Goal: Task Accomplishment & Management: Manage account settings

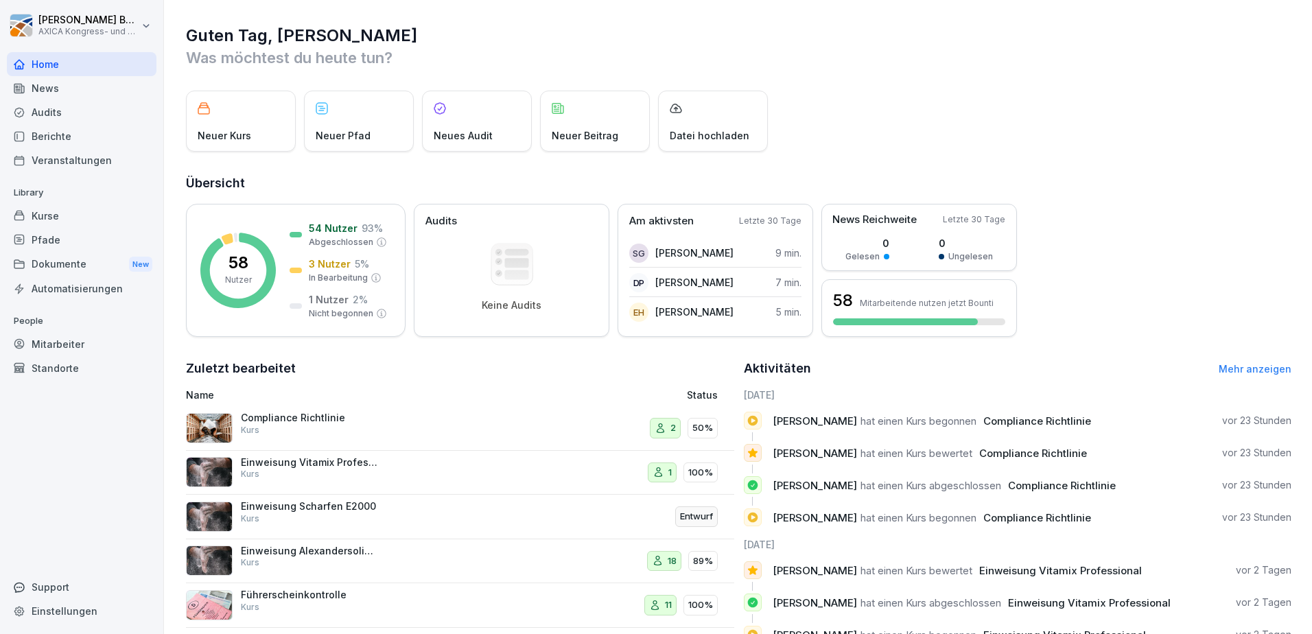
click at [315, 418] on p "Compliance Richtlinie" at bounding box center [309, 418] width 137 height 12
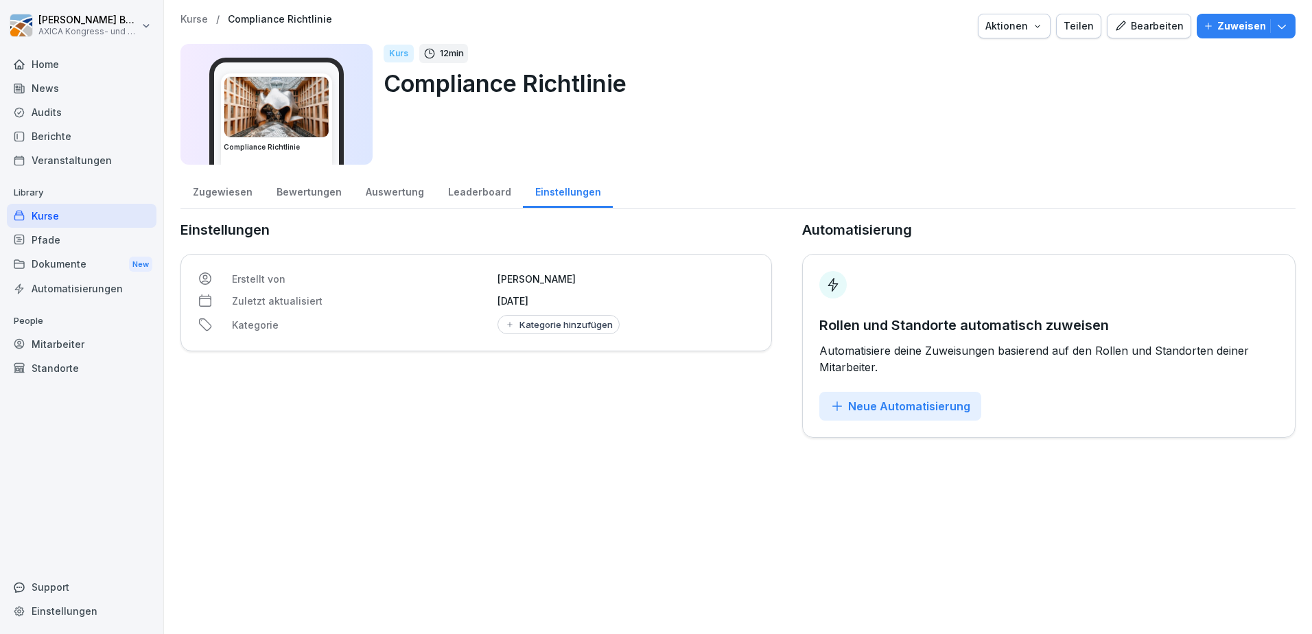
click at [1144, 28] on div "Bearbeiten" at bounding box center [1149, 26] width 69 height 15
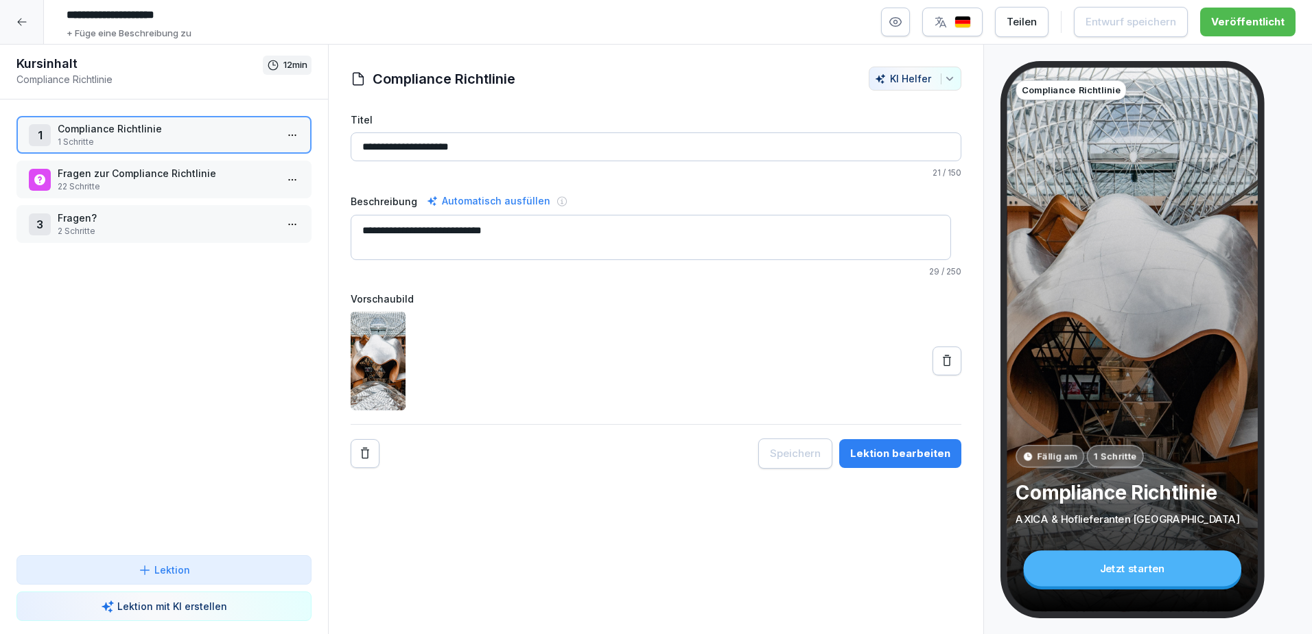
click at [104, 176] on p "Fragen zur Compliance Richtlinie" at bounding box center [167, 173] width 218 height 14
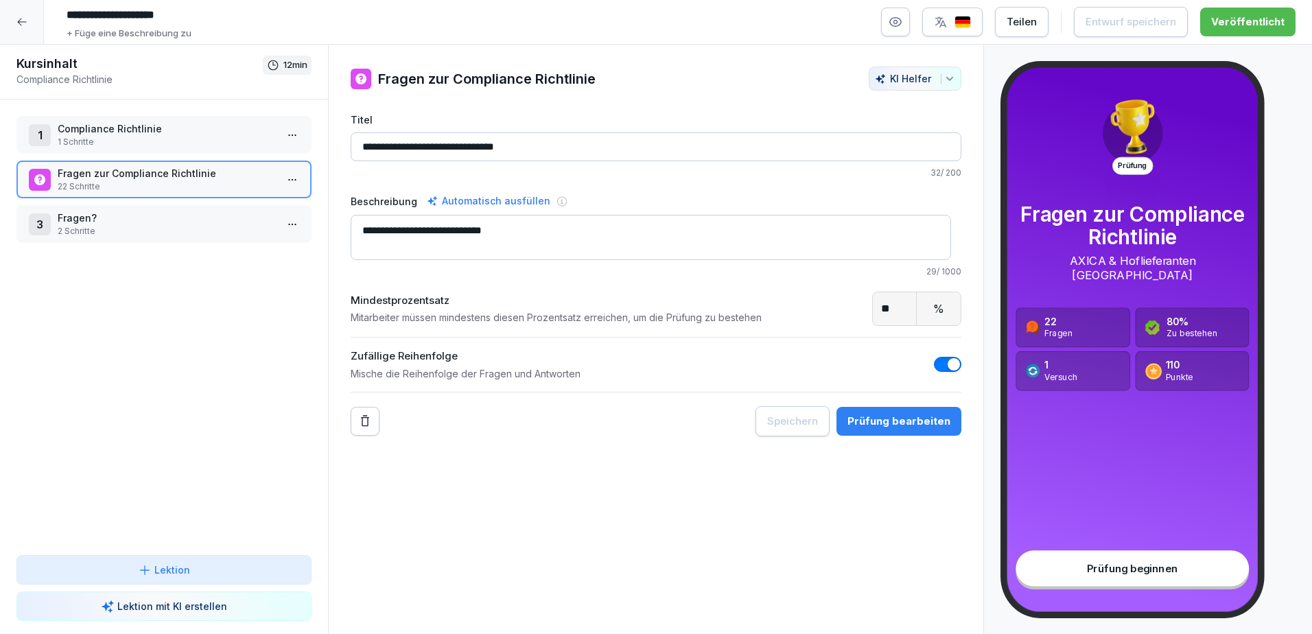
click at [113, 192] on p "22 Schritte" at bounding box center [167, 187] width 218 height 12
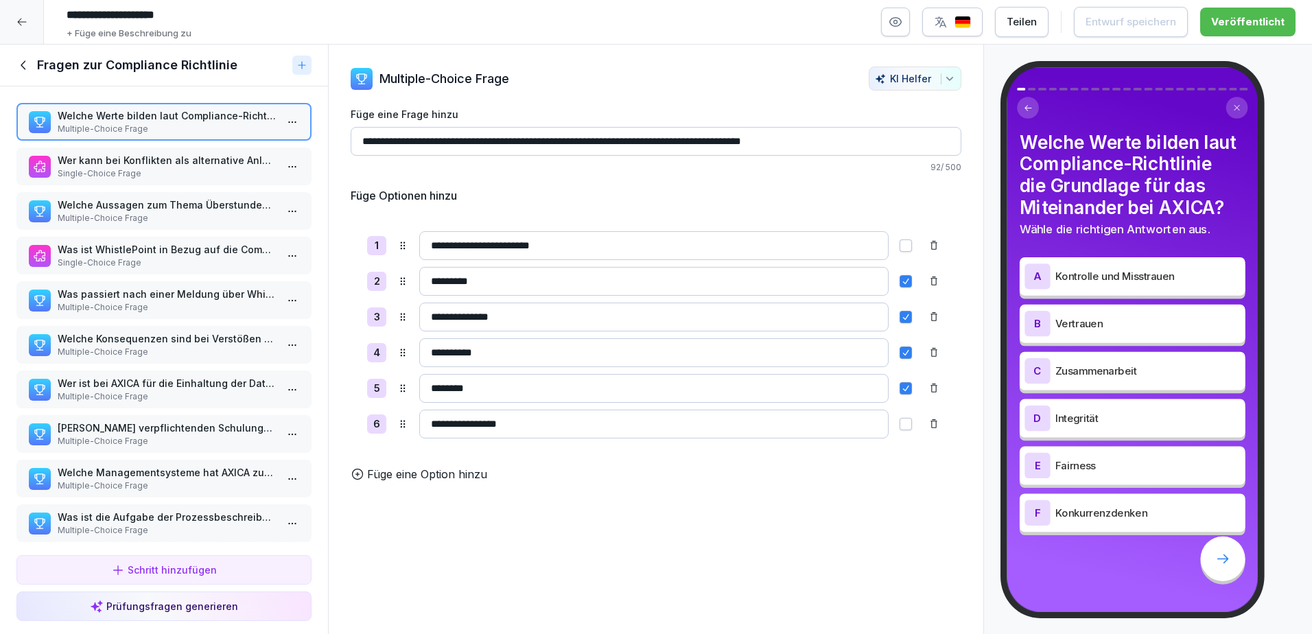
click at [177, 170] on p "Single-Choice Frage" at bounding box center [167, 173] width 218 height 12
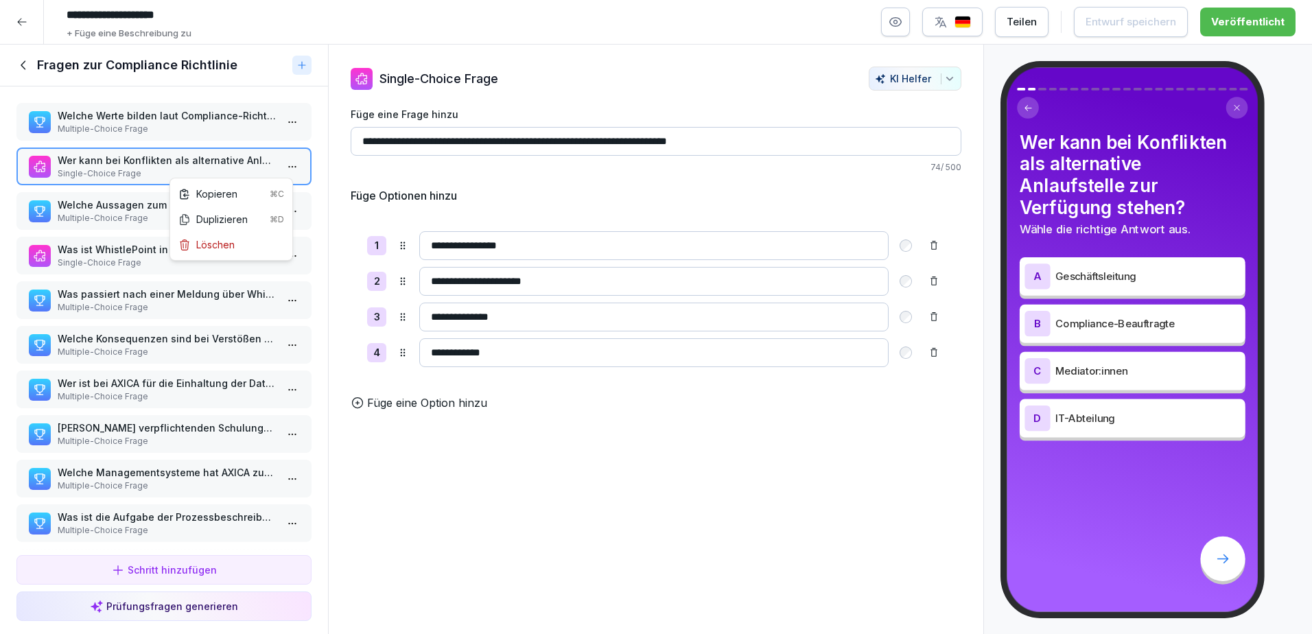
click at [280, 163] on html "**********" at bounding box center [656, 317] width 1312 height 634
click at [321, 147] on html "**********" at bounding box center [656, 317] width 1312 height 634
click at [136, 211] on p "Welche Aussagen zum Thema Überstunden sind korrekt?" at bounding box center [167, 205] width 218 height 14
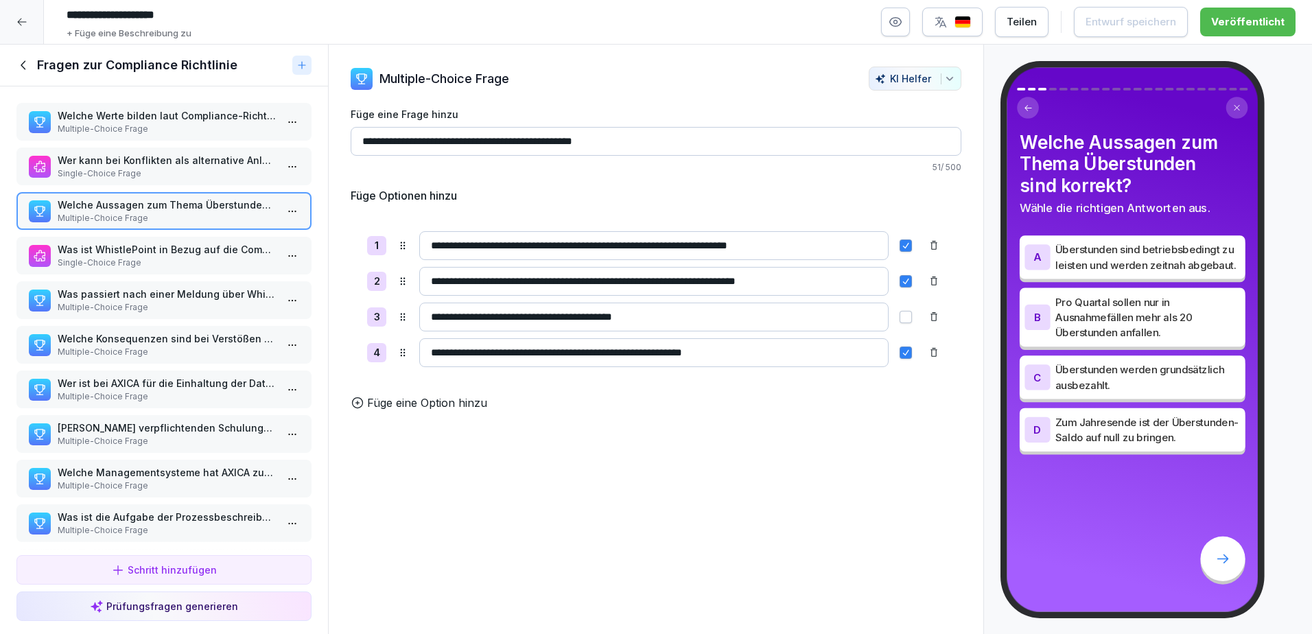
click at [187, 245] on p "Was ist WhistlePoint in Bezug auf die Compliance-Richtlinie?" at bounding box center [167, 249] width 218 height 14
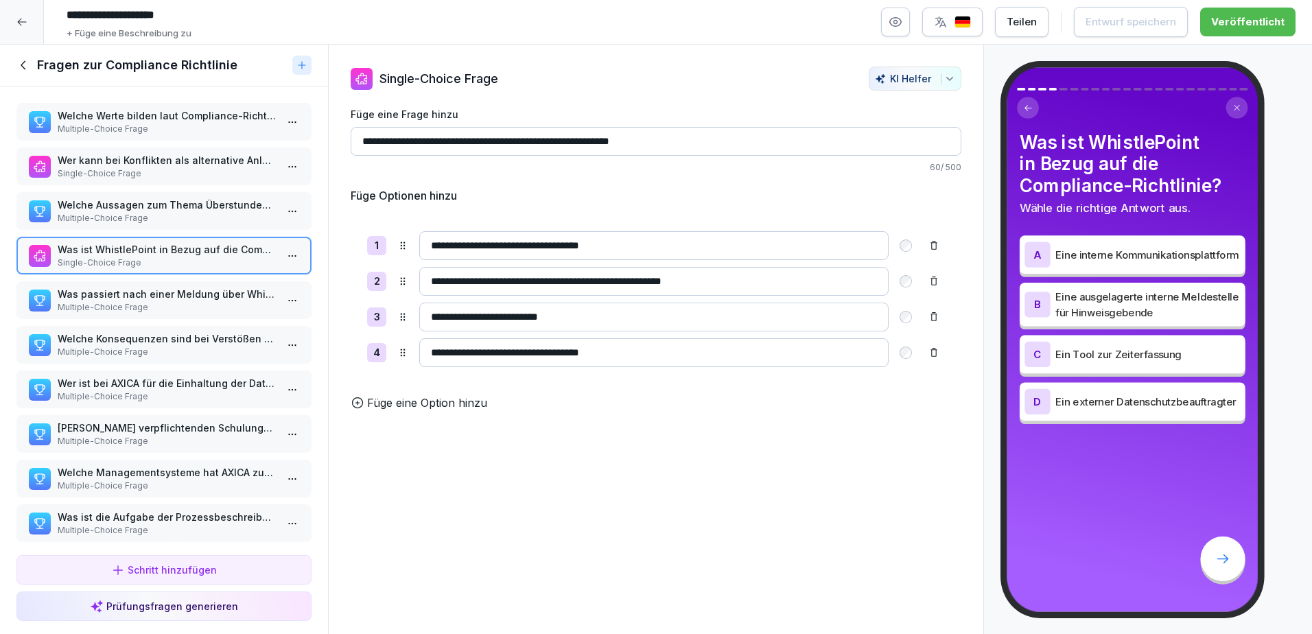
click at [108, 308] on p "Multiple-Choice Frage" at bounding box center [167, 307] width 218 height 12
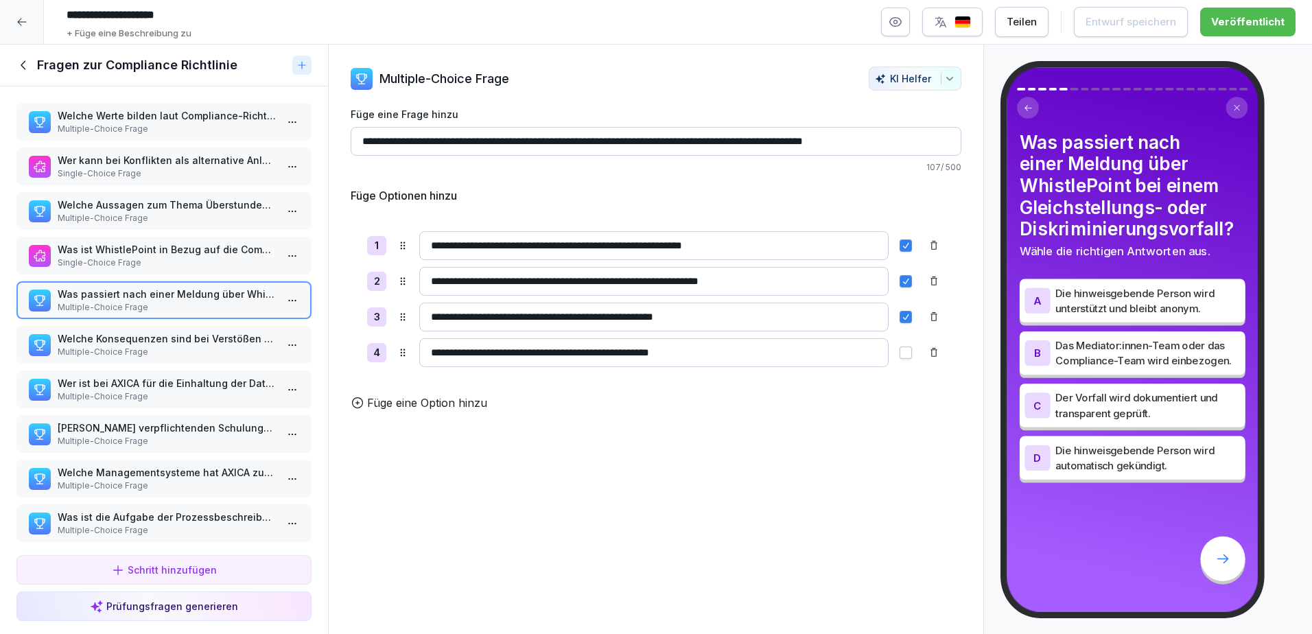
click at [200, 354] on p "Multiple-Choice Frage" at bounding box center [167, 352] width 218 height 12
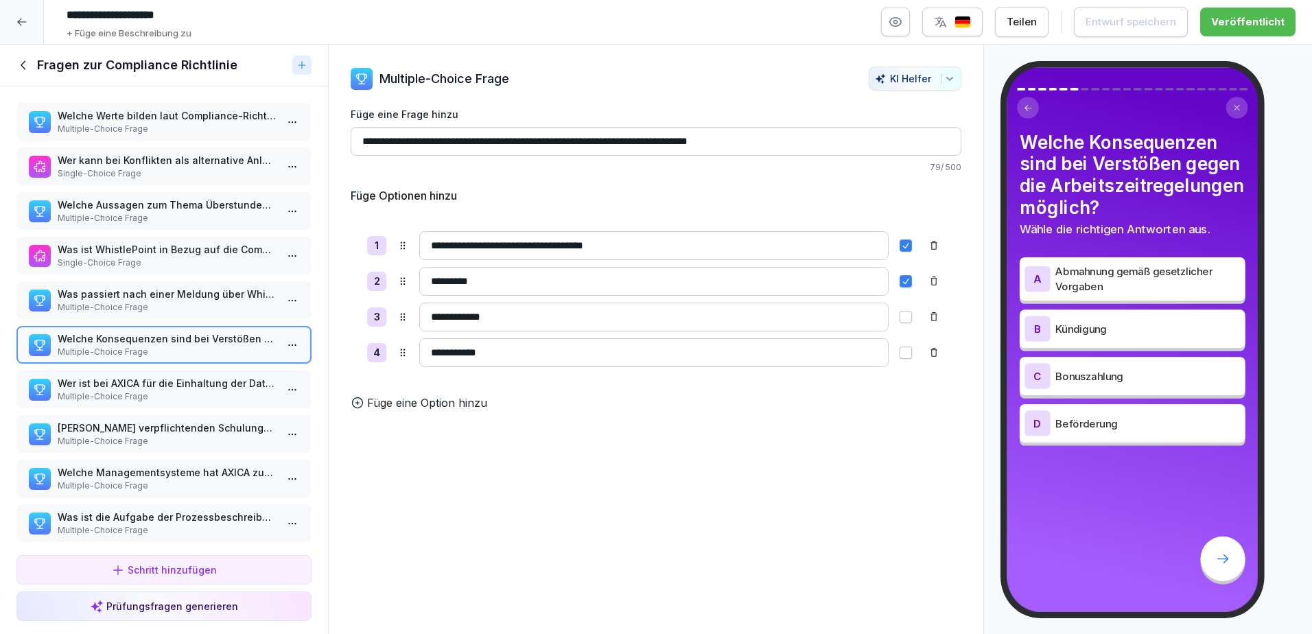
click at [170, 384] on p "Wer ist bei AXICA für die Einhaltung der Datenschutzregeln verantwortlich?" at bounding box center [167, 383] width 218 height 14
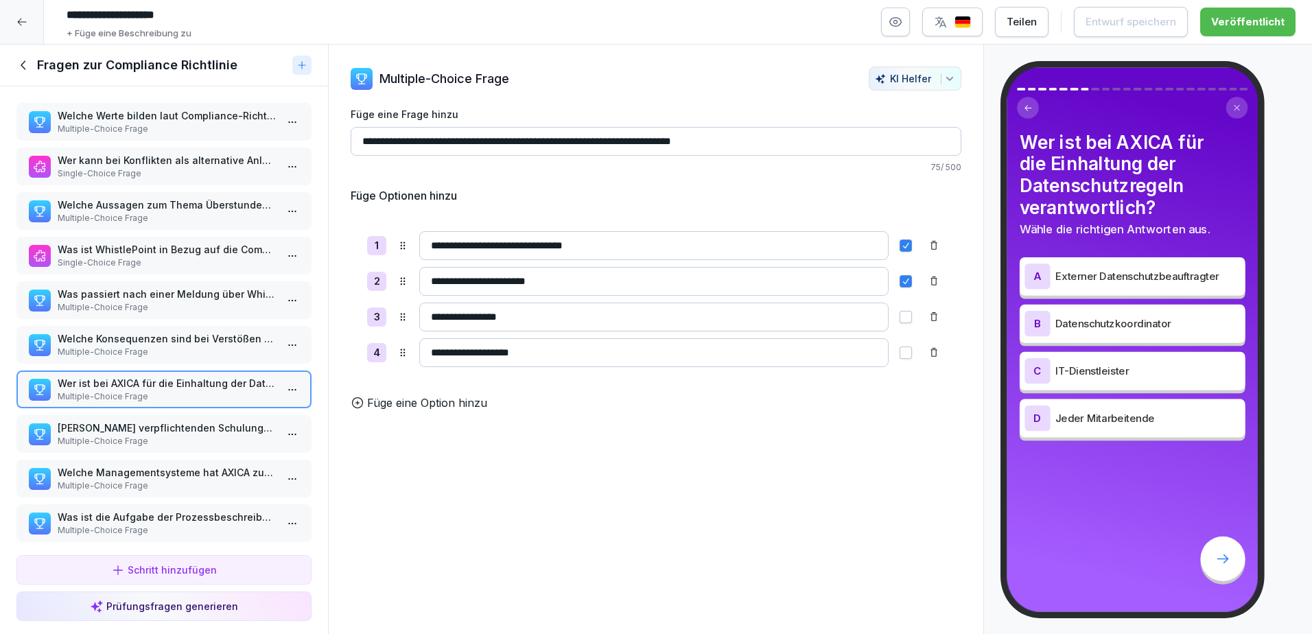
click at [163, 428] on p "[PERSON_NAME] verpflichtenden Schulungen zur Arbeitssicherheit müssen ALLE Mita…" at bounding box center [167, 428] width 218 height 14
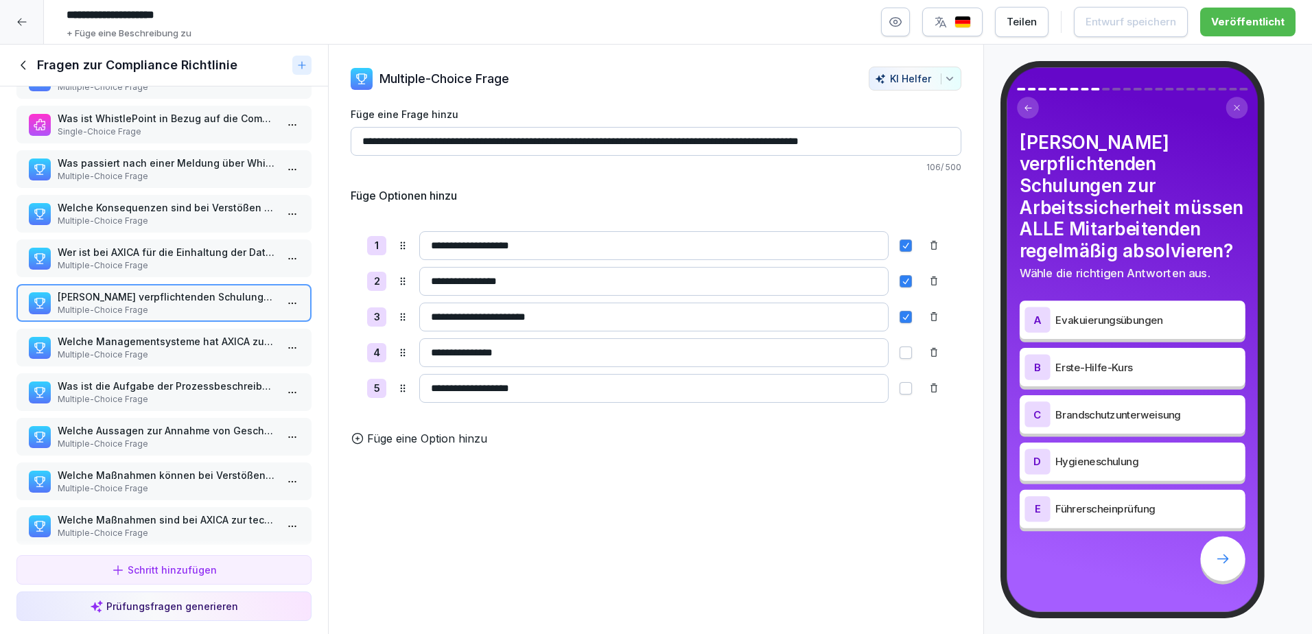
scroll to position [137, 0]
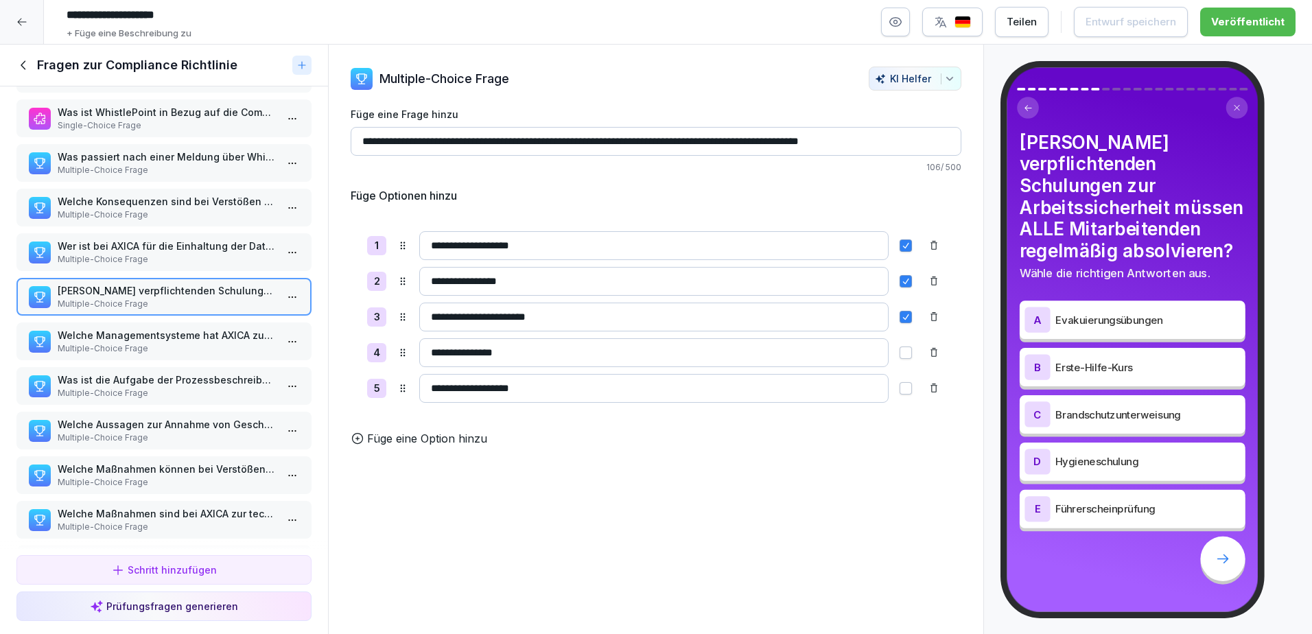
click at [139, 342] on p "Welche Managementsysteme hat AXICA zur Steuerung der Organisationsprozesse impl…" at bounding box center [167, 335] width 218 height 14
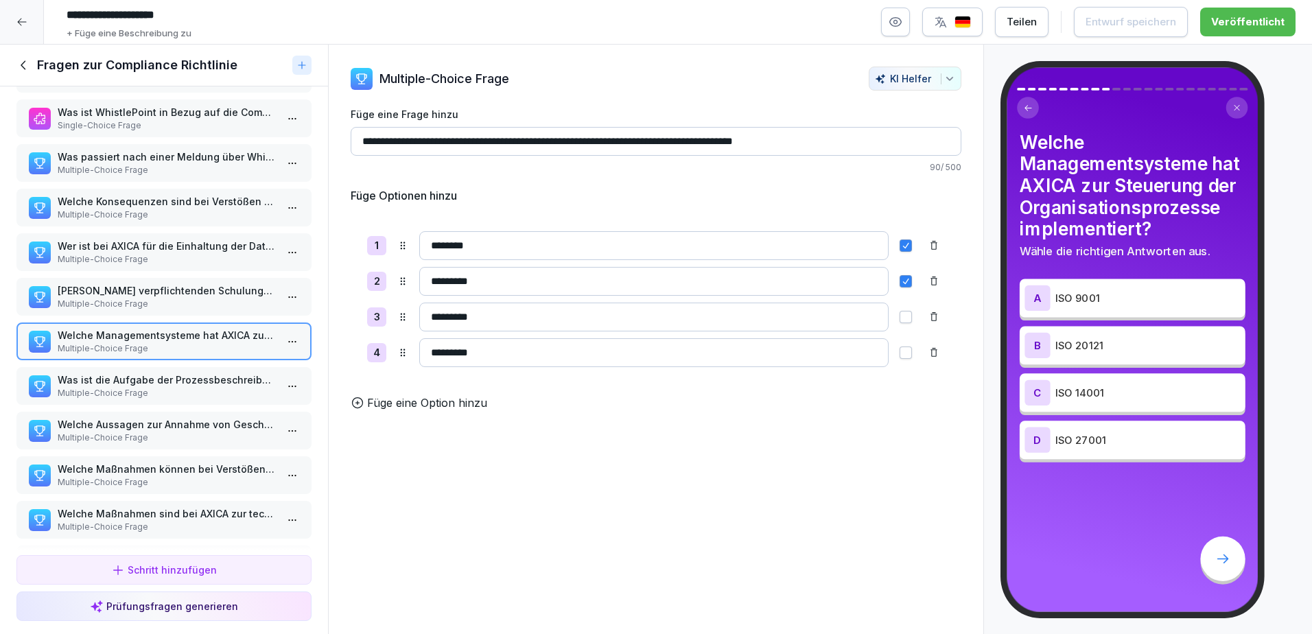
click at [152, 385] on p "Was ist die Aufgabe der Prozessbeschreibungen, Arbeitsanweisungen und Checklist…" at bounding box center [167, 380] width 218 height 14
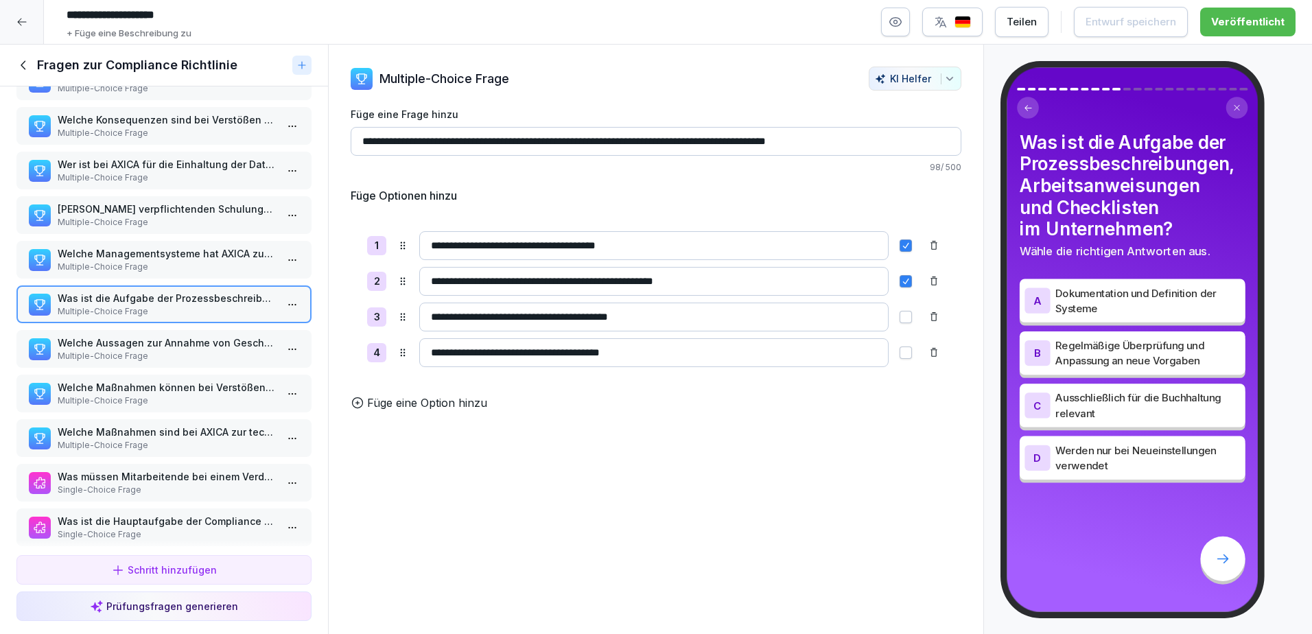
scroll to position [275, 0]
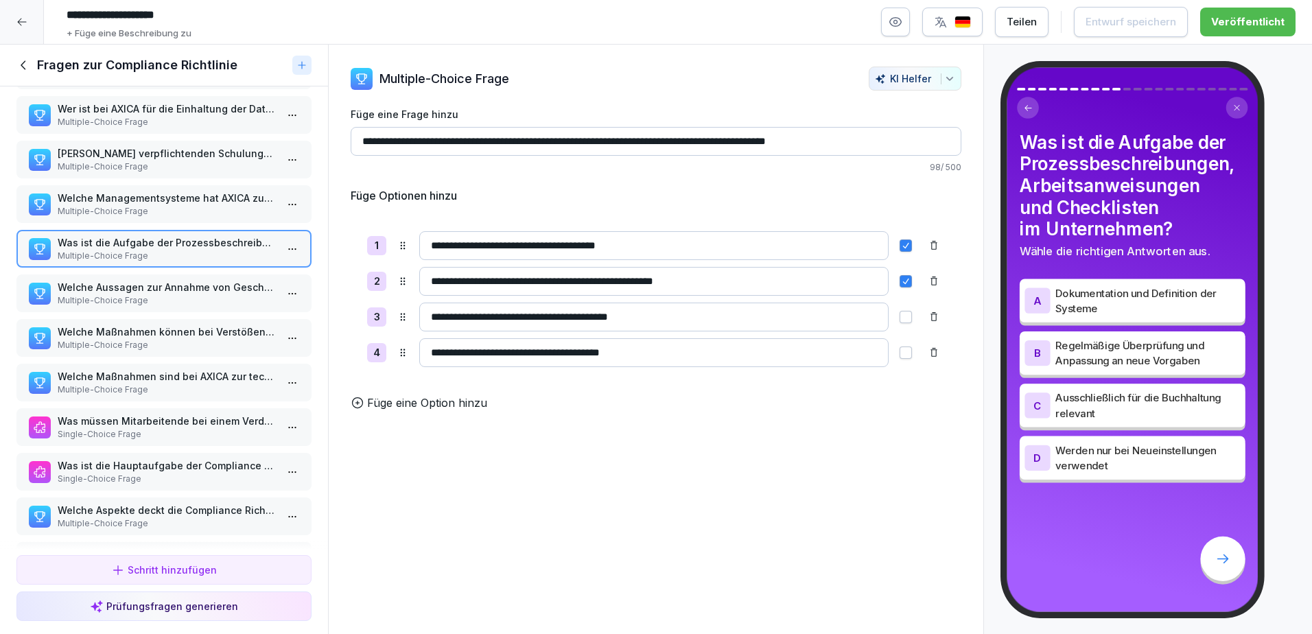
click at [143, 292] on p "Welche Aussagen zur Annahme von Geschenken durch Mitarbeitende der AXICA sind k…" at bounding box center [167, 287] width 218 height 14
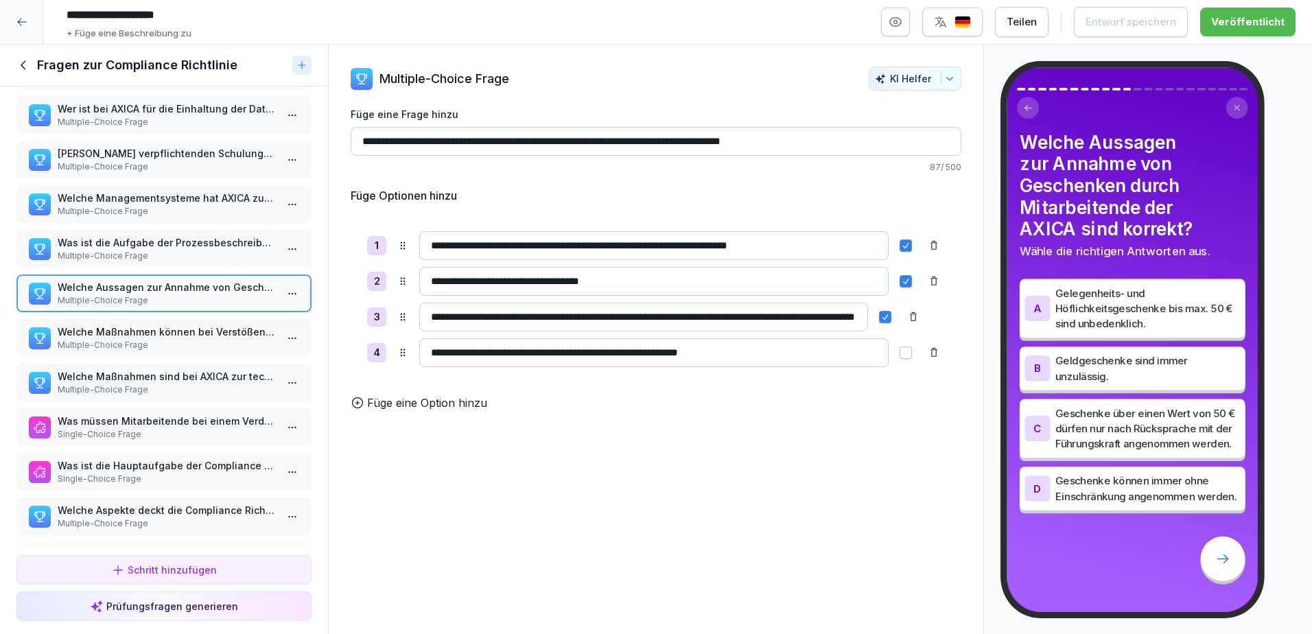
scroll to position [0, 120]
drag, startPoint x: 721, startPoint y: 321, endPoint x: 883, endPoint y: 322, distance: 161.3
click at [883, 322] on div "**********" at bounding box center [656, 317] width 578 height 29
click at [117, 340] on p "Multiple-Choice Frage" at bounding box center [167, 345] width 218 height 12
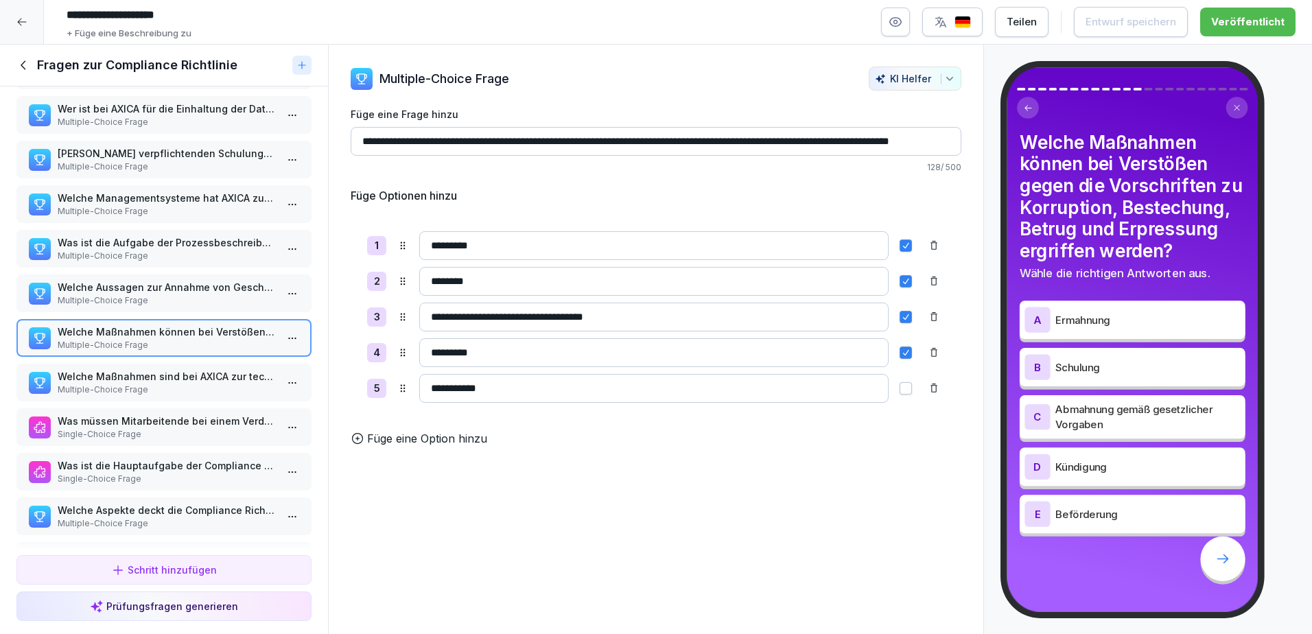
scroll to position [0, 84]
drag, startPoint x: 666, startPoint y: 146, endPoint x: 940, endPoint y: 146, distance: 273.2
click at [940, 146] on input "**********" at bounding box center [651, 141] width 601 height 29
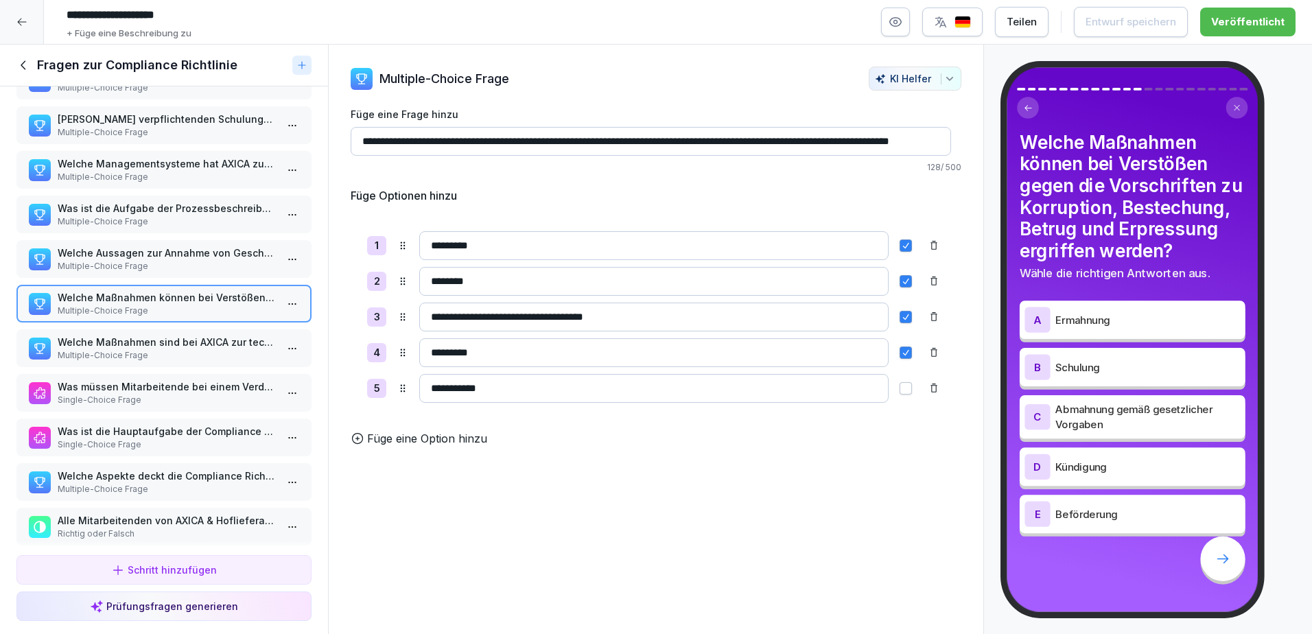
scroll to position [412, 0]
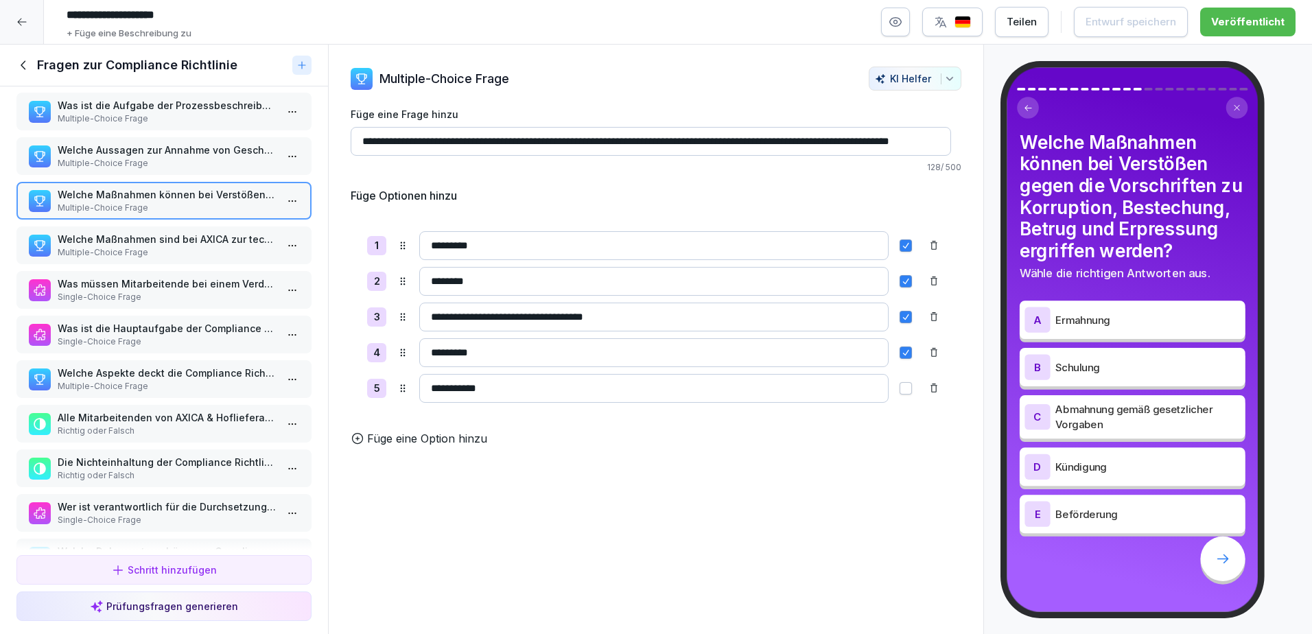
click at [121, 253] on p "Multiple-Choice Frage" at bounding box center [167, 252] width 218 height 12
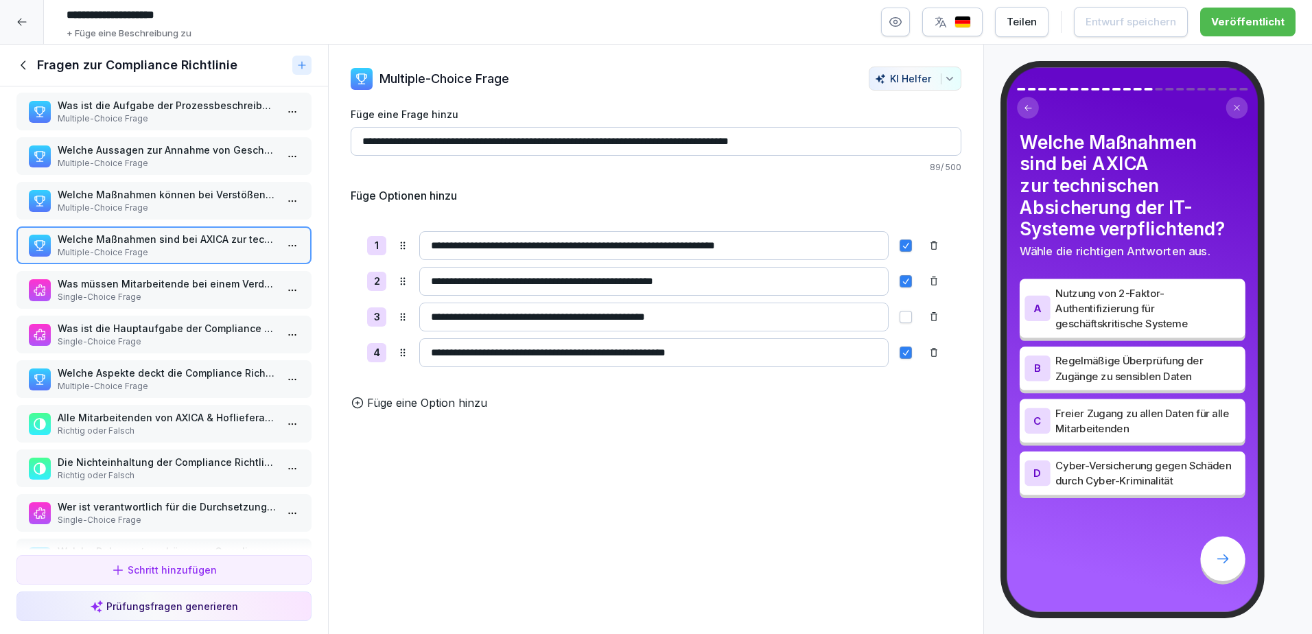
click at [205, 291] on p "Single-Choice Frage" at bounding box center [167, 297] width 218 height 12
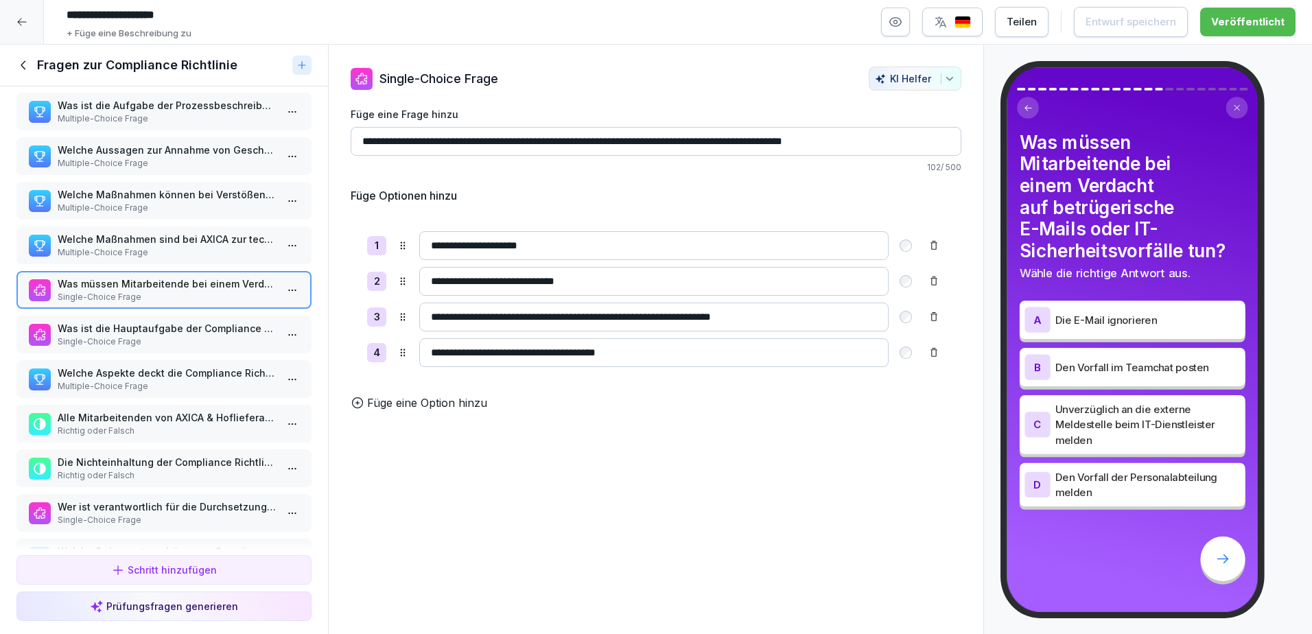
click at [108, 340] on p "Single-Choice Frage" at bounding box center [167, 342] width 218 height 12
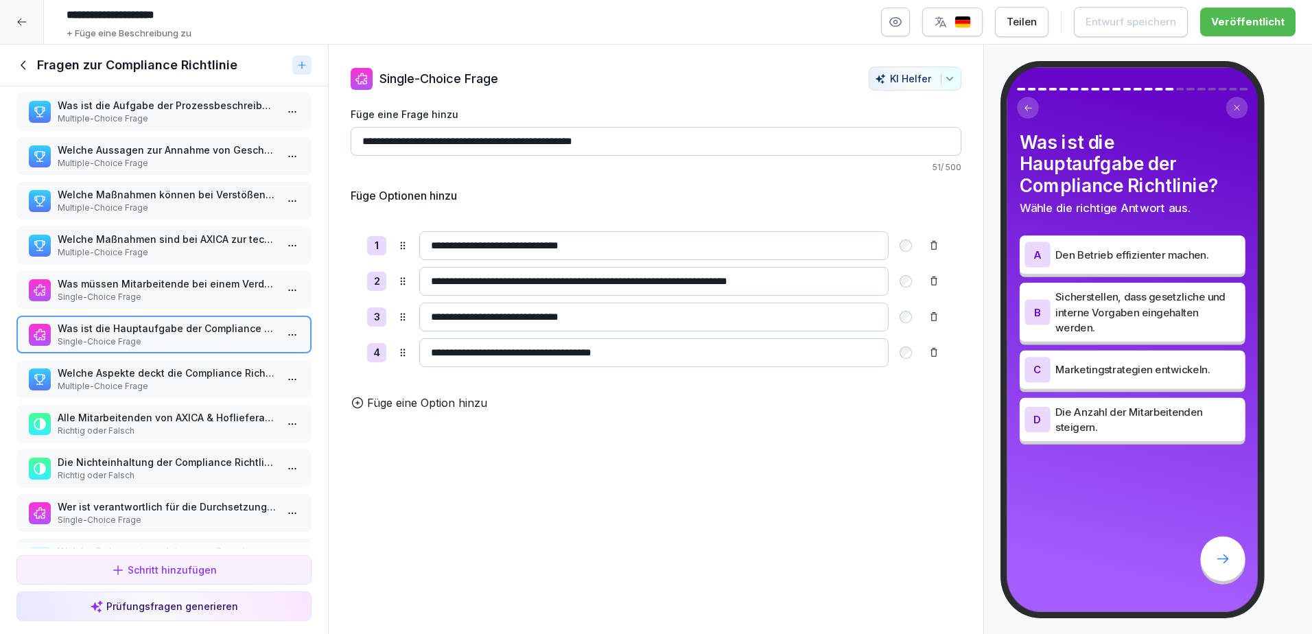
click at [117, 379] on p "Welche Aspekte deckt die Compliance Richtlinie ab?" at bounding box center [167, 373] width 218 height 14
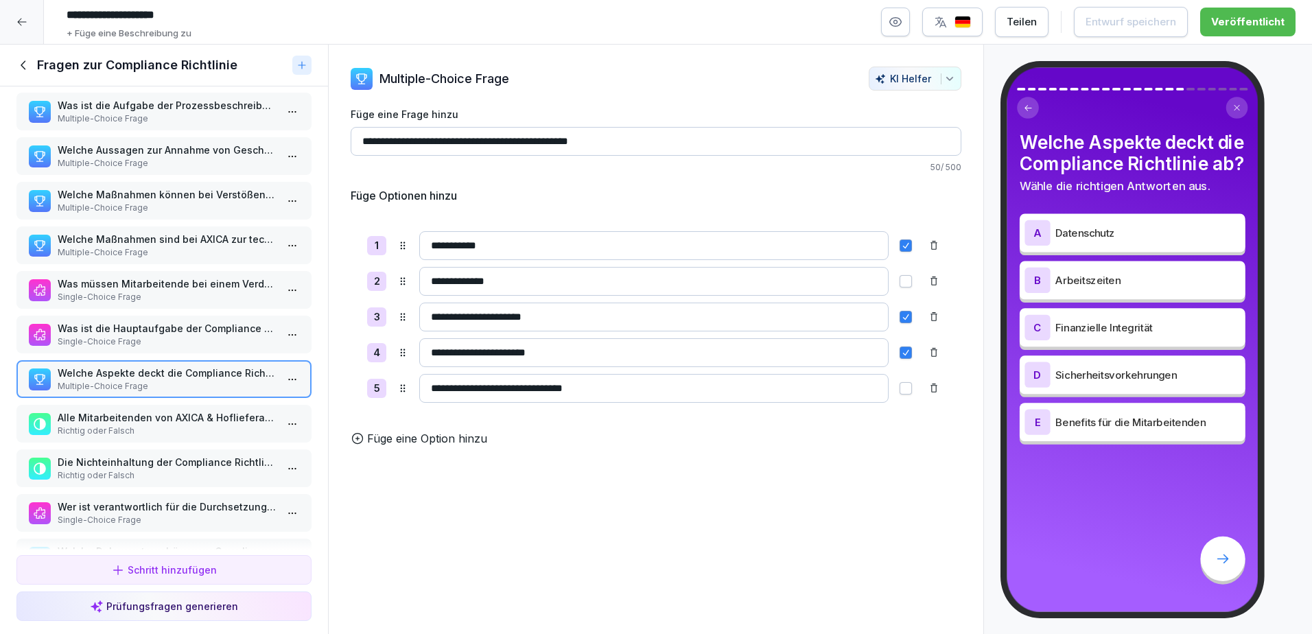
click at [136, 327] on p "Was ist die Hauptaufgabe der Compliance Richtlinie?" at bounding box center [167, 328] width 218 height 14
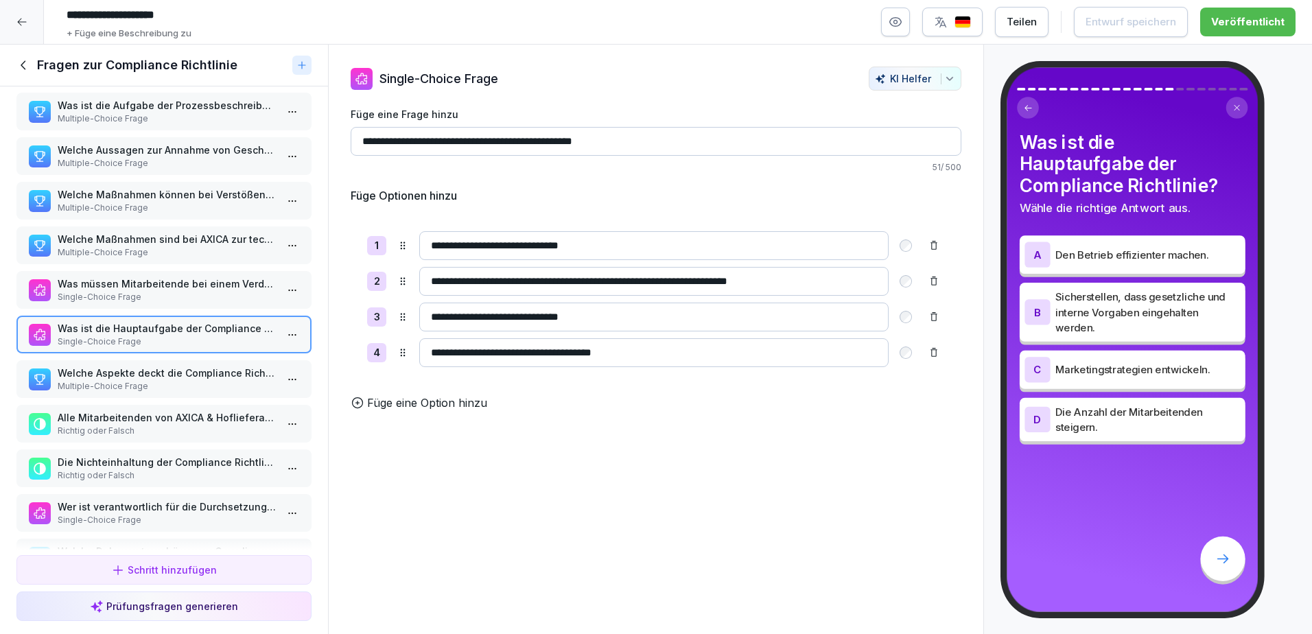
click at [138, 375] on p "Welche Aspekte deckt die Compliance Richtlinie ab?" at bounding box center [167, 373] width 218 height 14
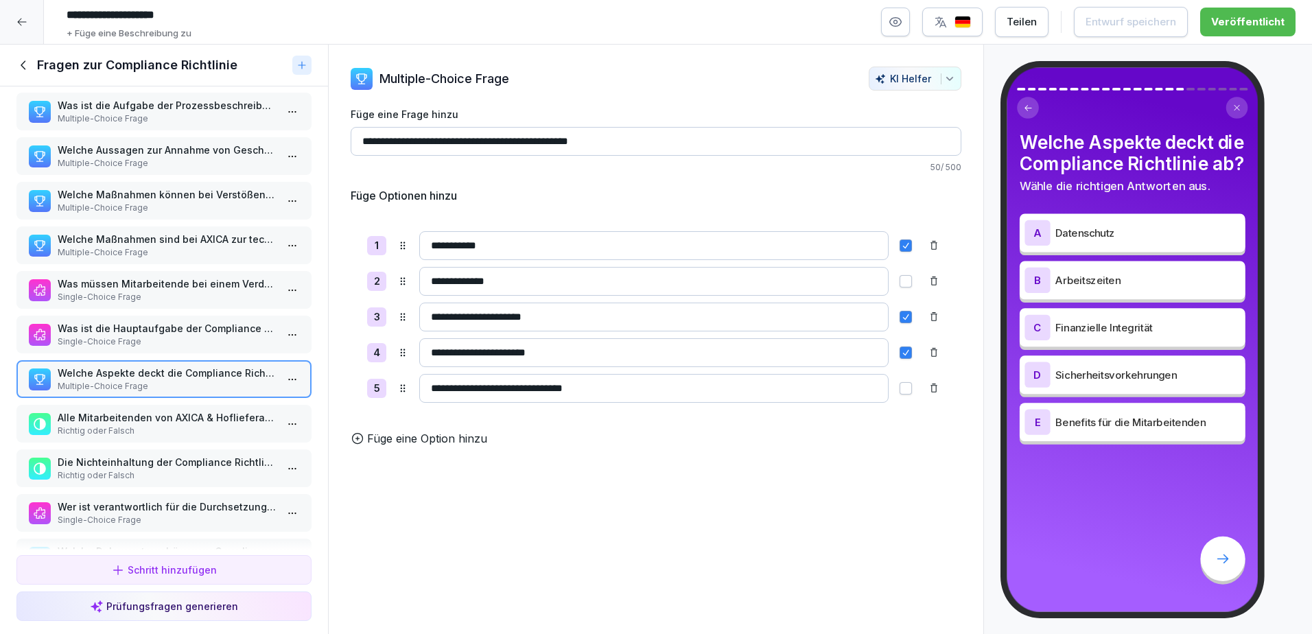
click at [174, 430] on p "Richtig oder Falsch" at bounding box center [167, 431] width 218 height 12
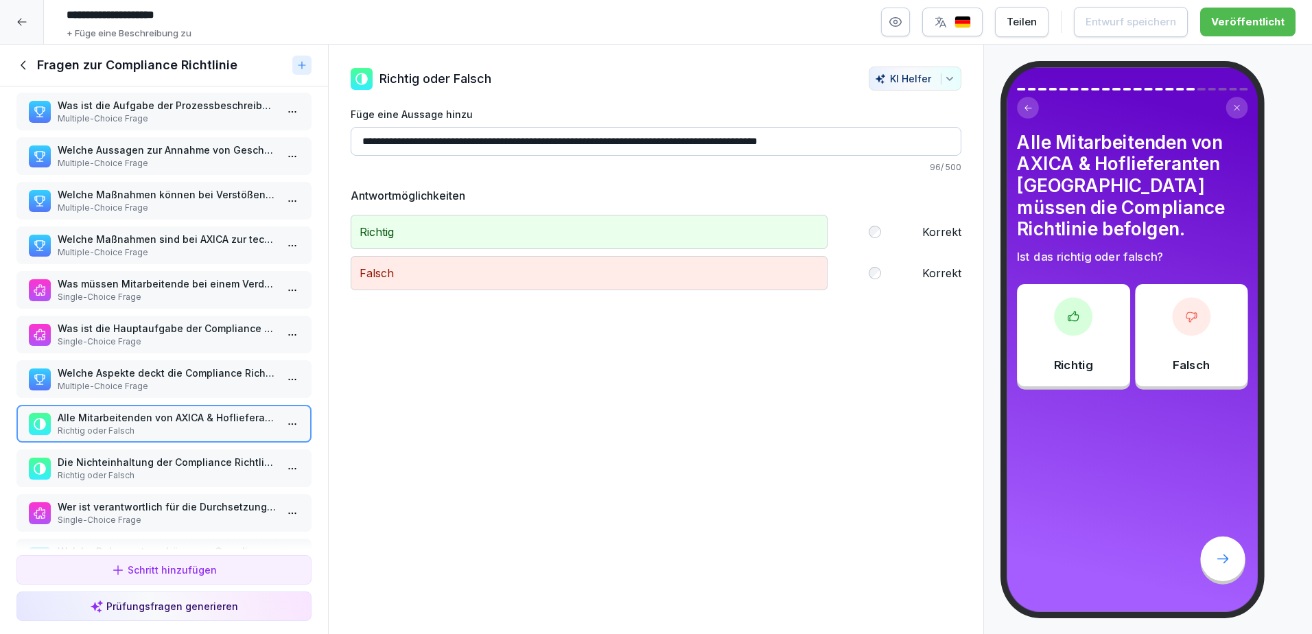
click at [117, 476] on p "Richtig oder Falsch" at bounding box center [167, 475] width 218 height 12
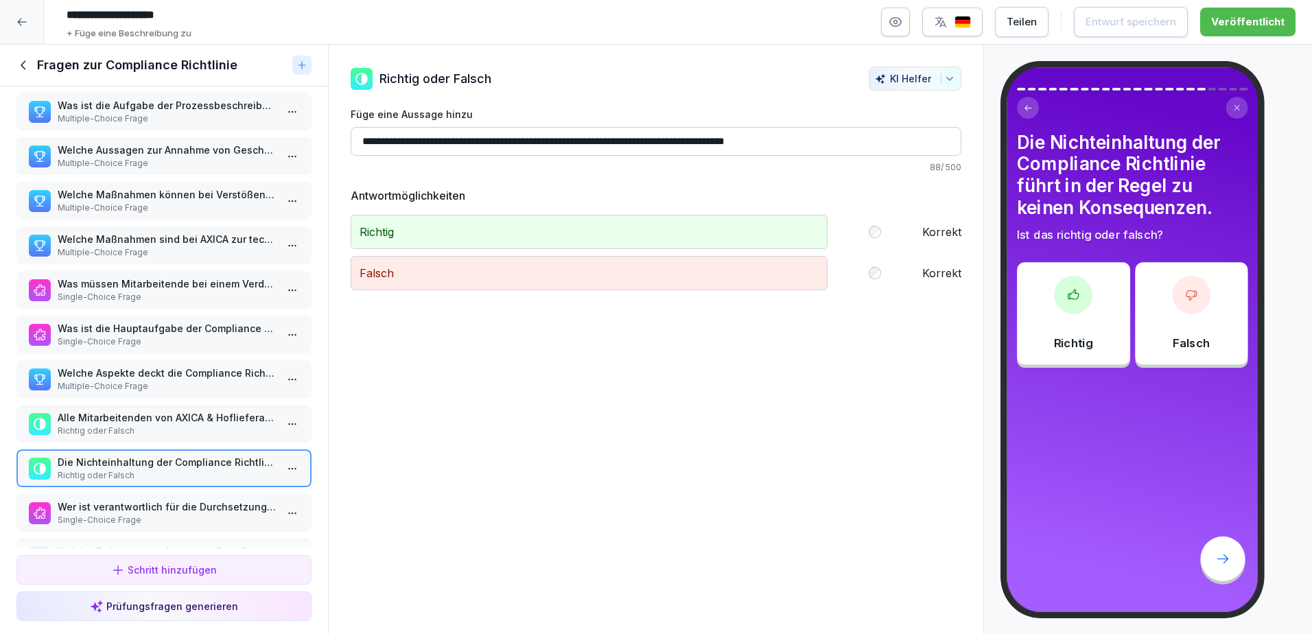
click at [117, 516] on p "Single-Choice Frage" at bounding box center [167, 520] width 218 height 12
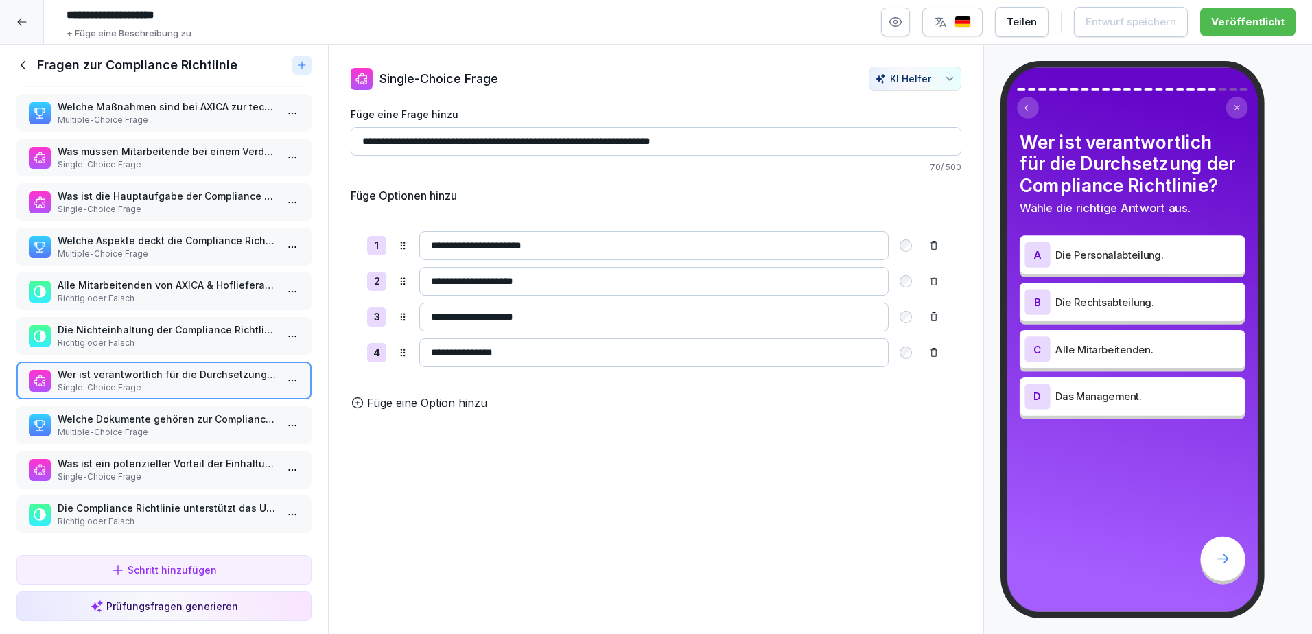
scroll to position [555, 0]
click at [143, 426] on p "Multiple-Choice Frage" at bounding box center [167, 432] width 218 height 12
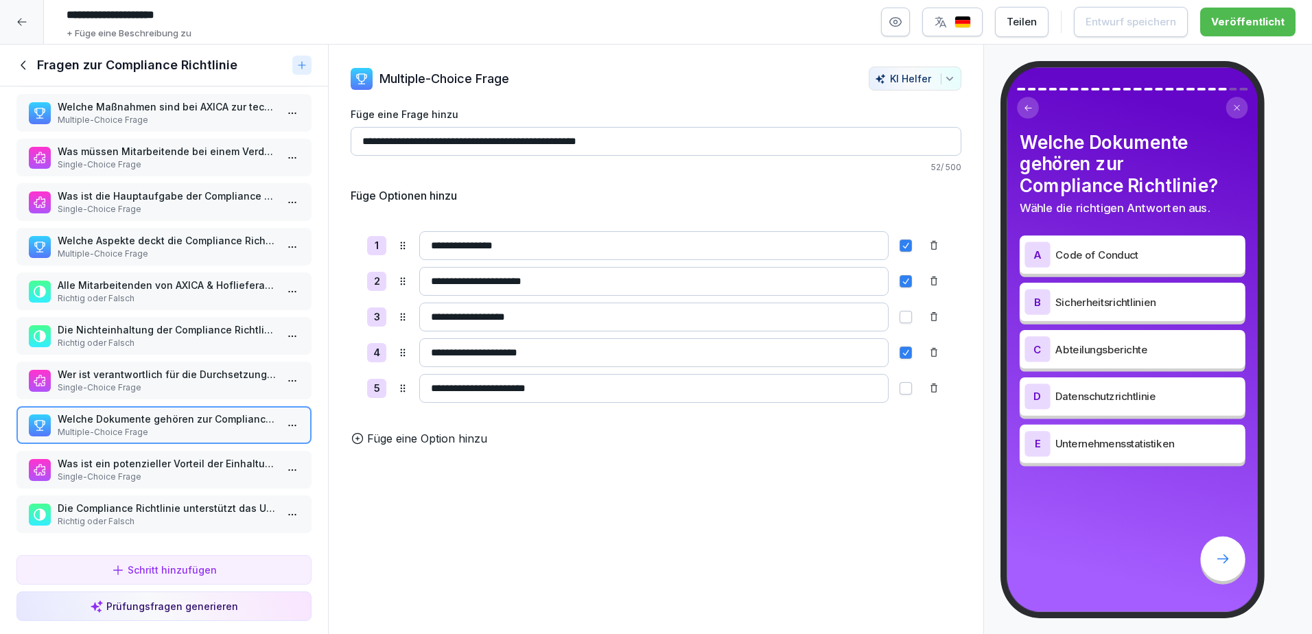
click at [216, 472] on p "Single-Choice Frage" at bounding box center [167, 477] width 218 height 12
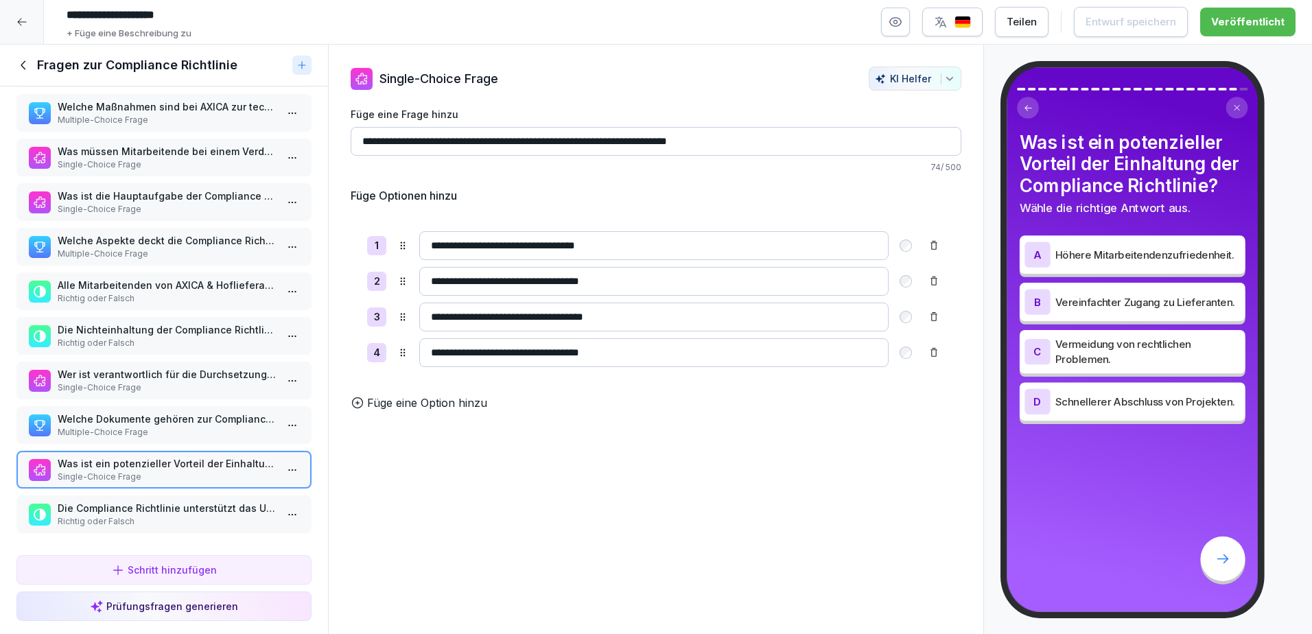
click at [85, 515] on p "Richtig oder Falsch" at bounding box center [167, 521] width 218 height 12
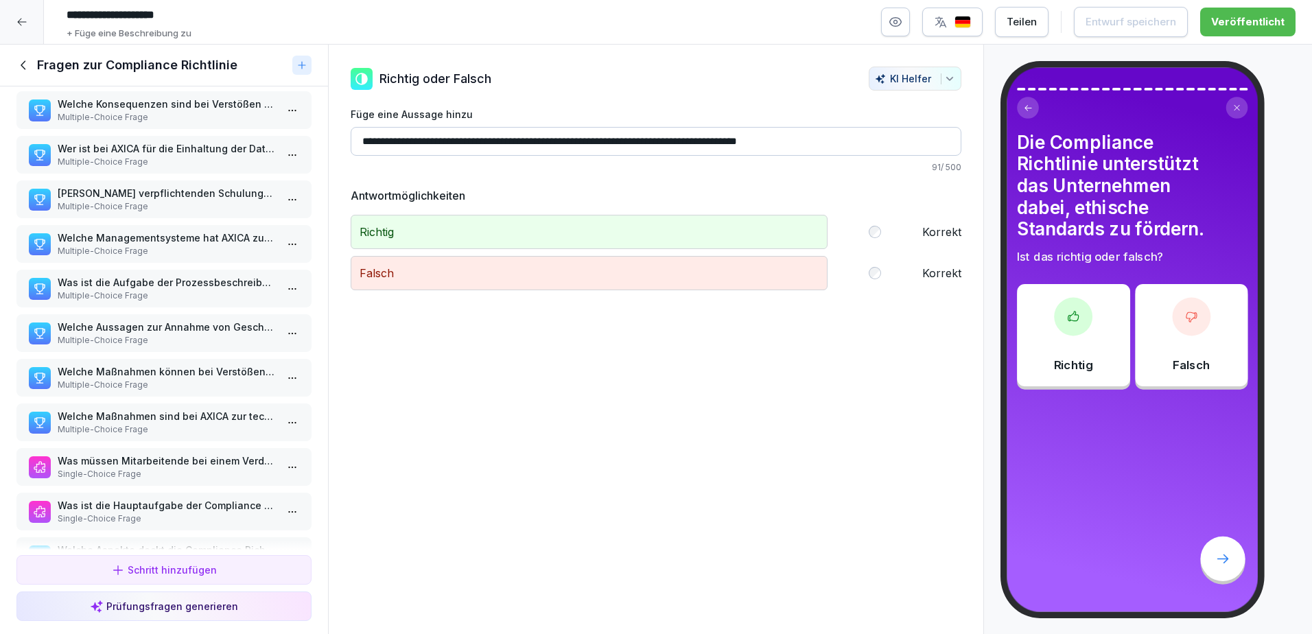
scroll to position [211, 0]
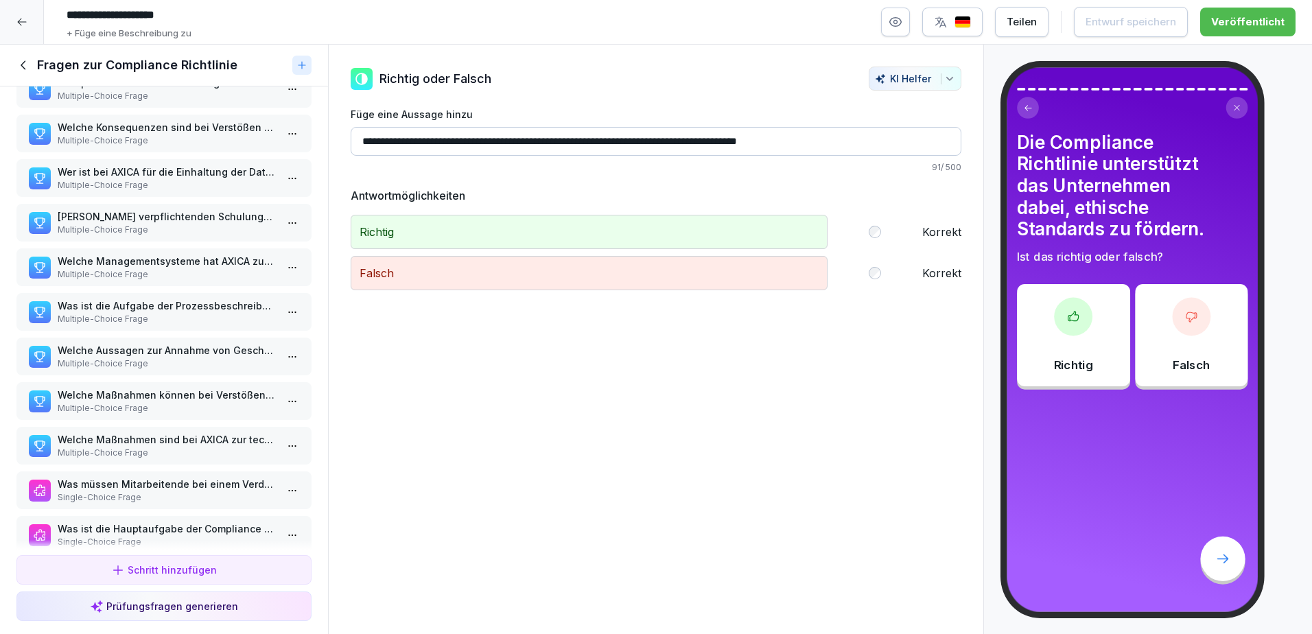
click at [19, 24] on icon at bounding box center [21, 21] width 11 height 11
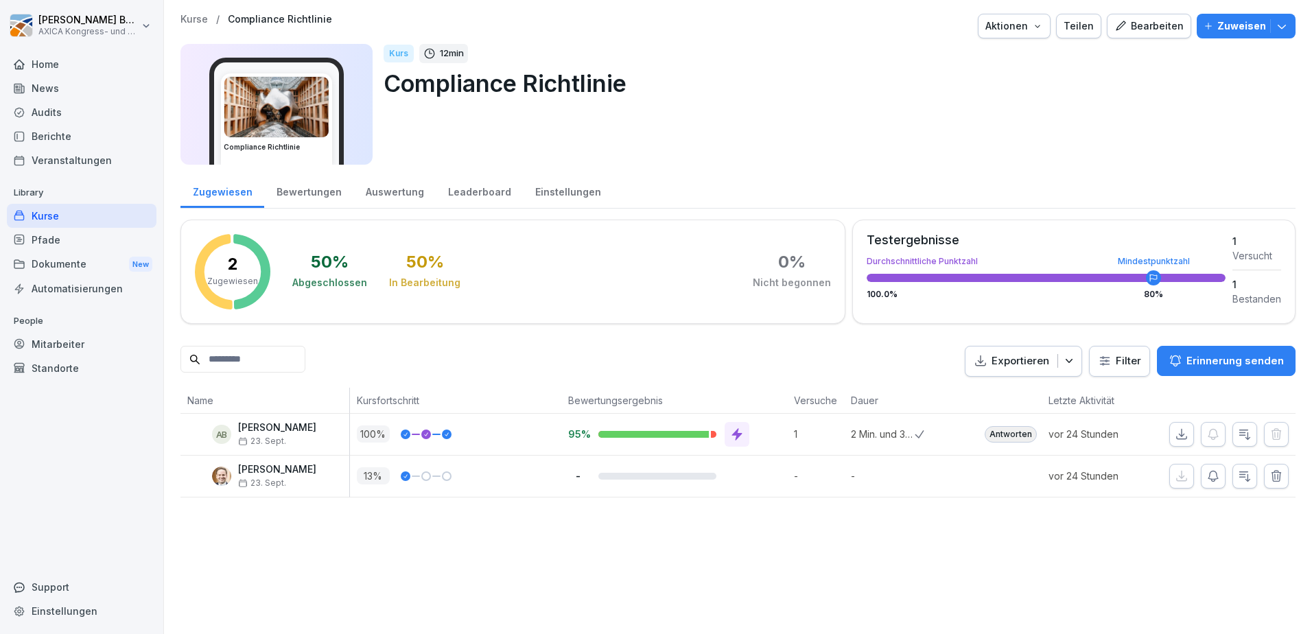
click at [1148, 29] on div "Bearbeiten" at bounding box center [1149, 26] width 69 height 15
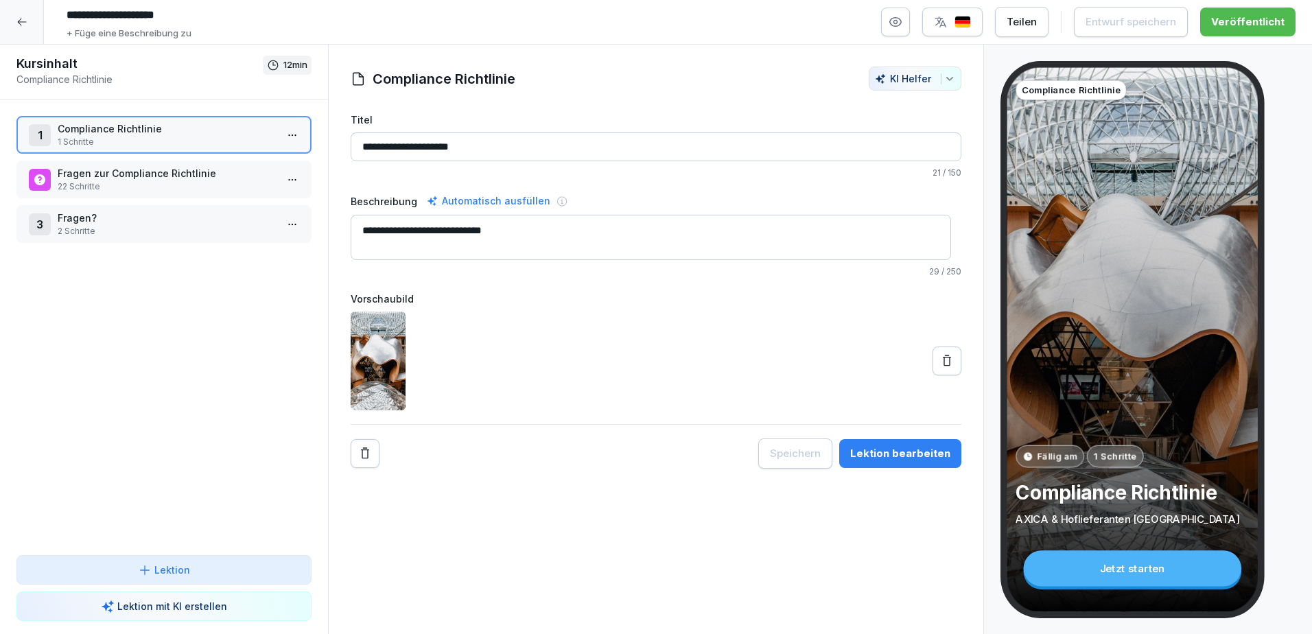
click at [16, 16] on icon at bounding box center [21, 21] width 11 height 11
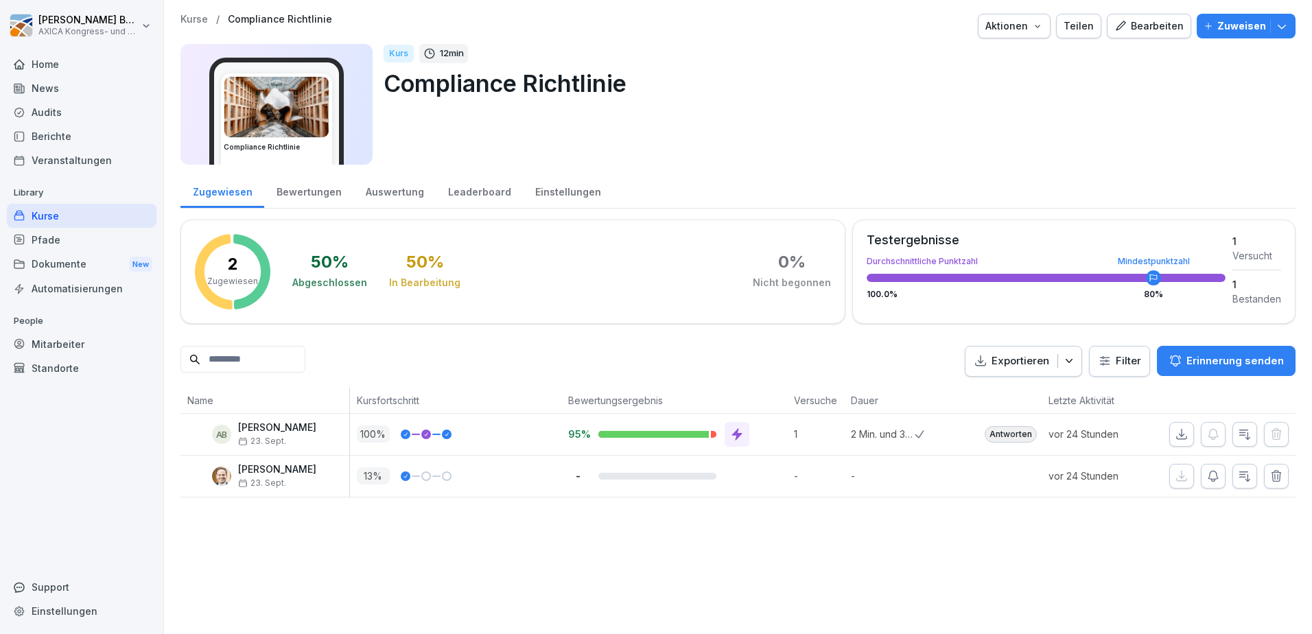
click at [50, 58] on div "Home" at bounding box center [82, 64] width 150 height 24
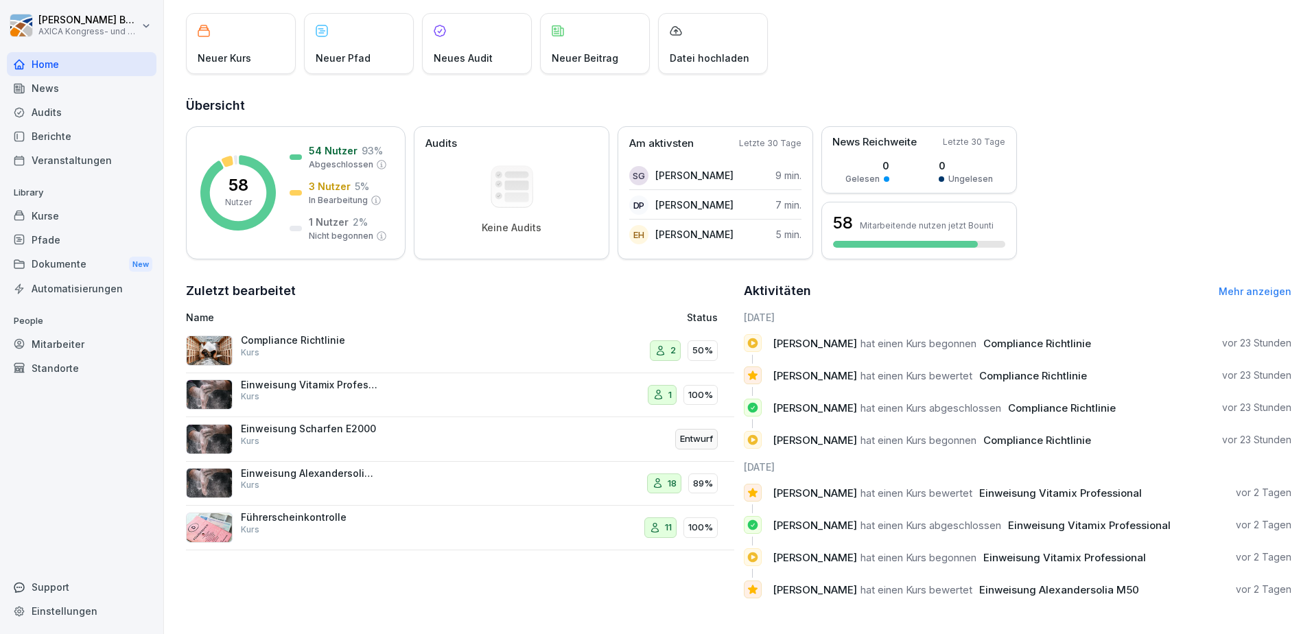
scroll to position [88, 0]
click at [373, 512] on p "Führerscheinkontrolle" at bounding box center [309, 517] width 137 height 12
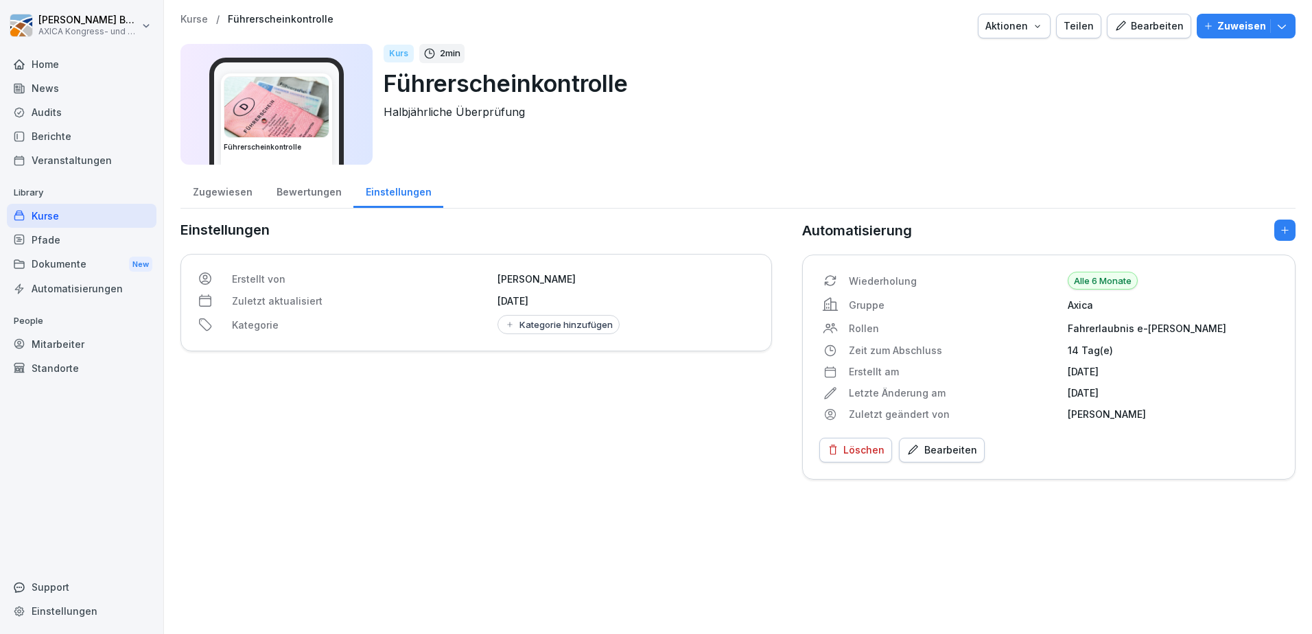
click at [296, 192] on div "Bewertungen" at bounding box center [308, 190] width 89 height 35
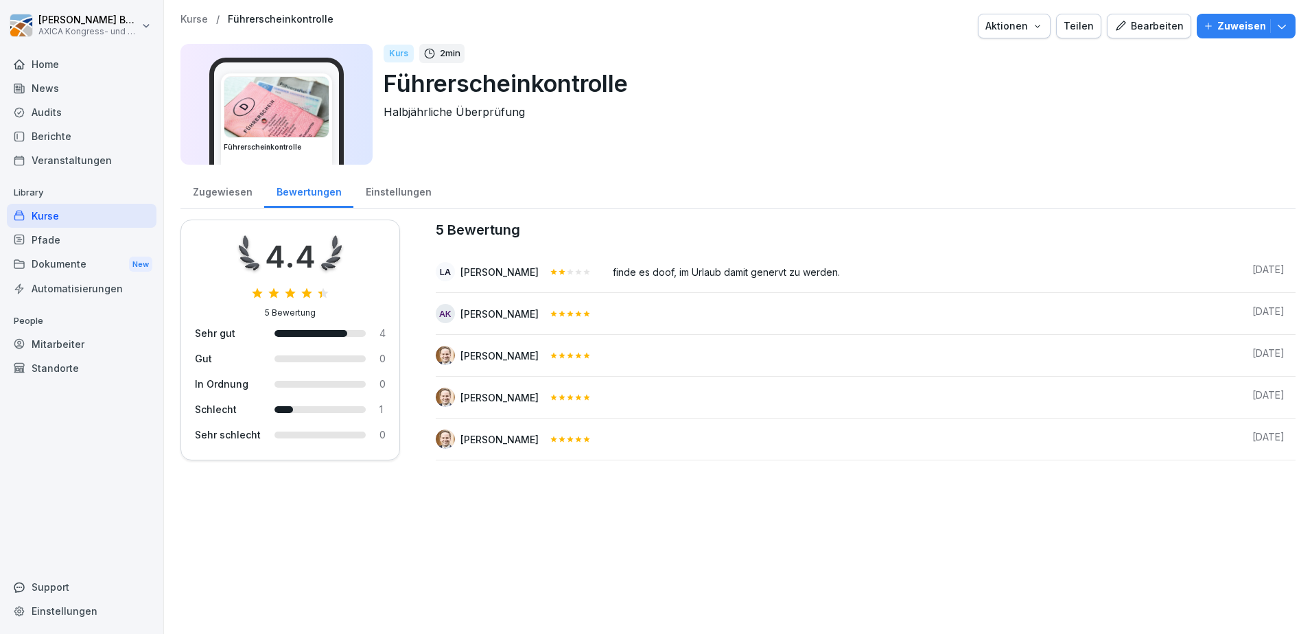
click at [49, 70] on div "Home" at bounding box center [82, 64] width 150 height 24
